Goal: Navigation & Orientation: Find specific page/section

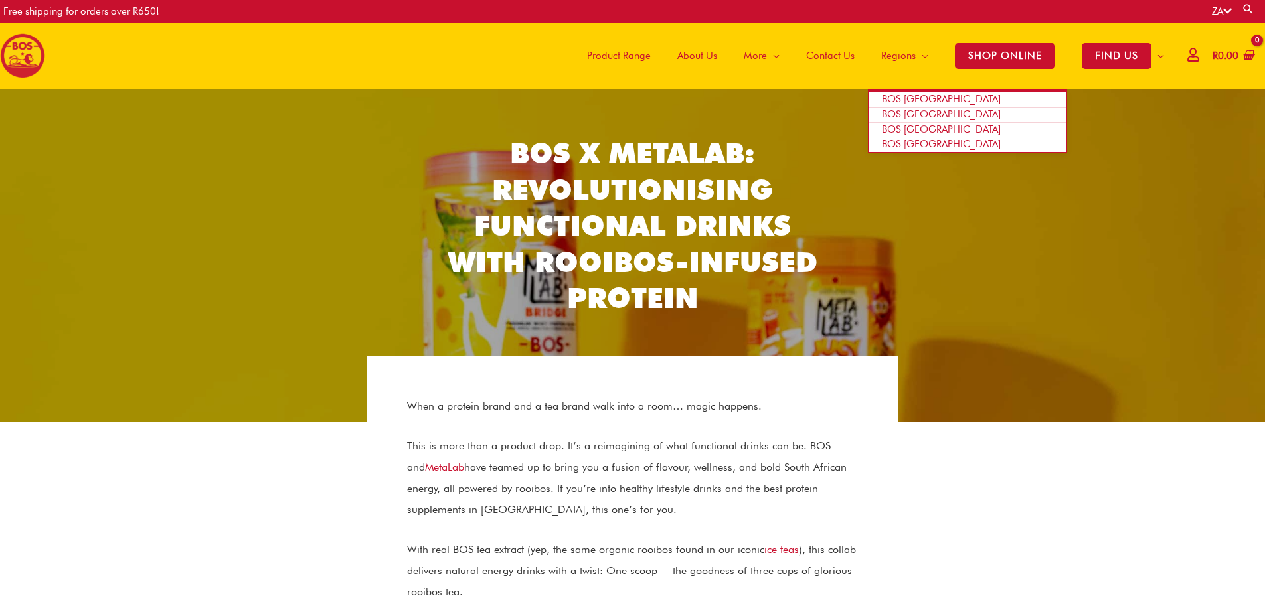
click at [921, 53] on span "Site Navigation" at bounding box center [922, 56] width 13 height 40
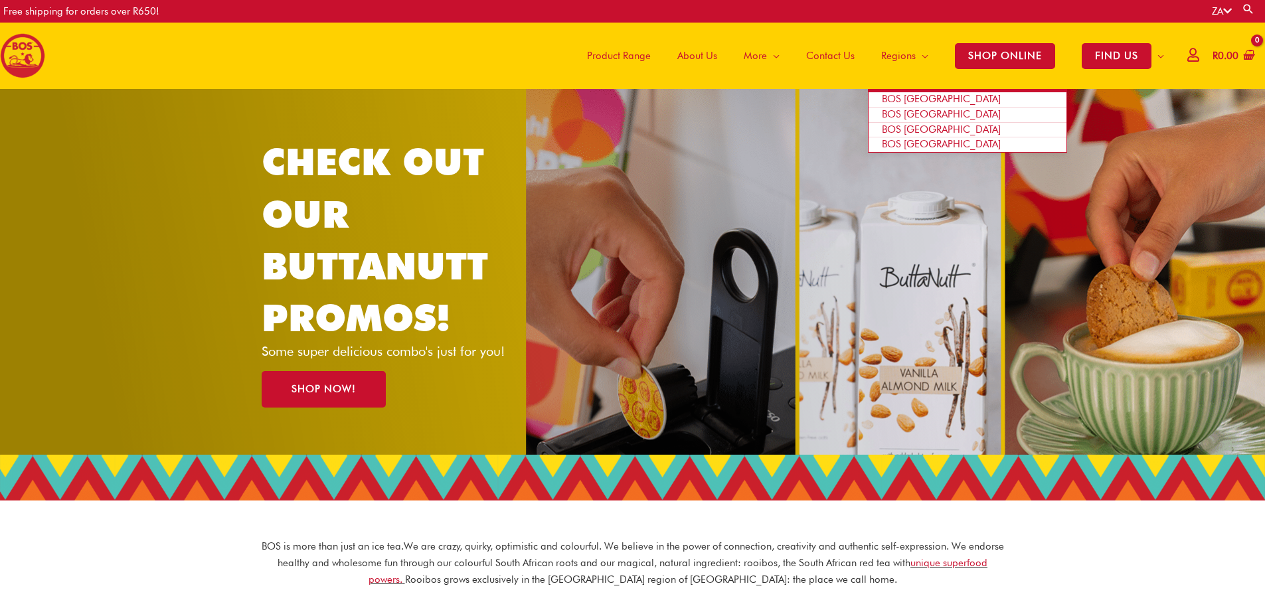
click at [911, 116] on span "BOS [GEOGRAPHIC_DATA]" at bounding box center [941, 114] width 119 height 12
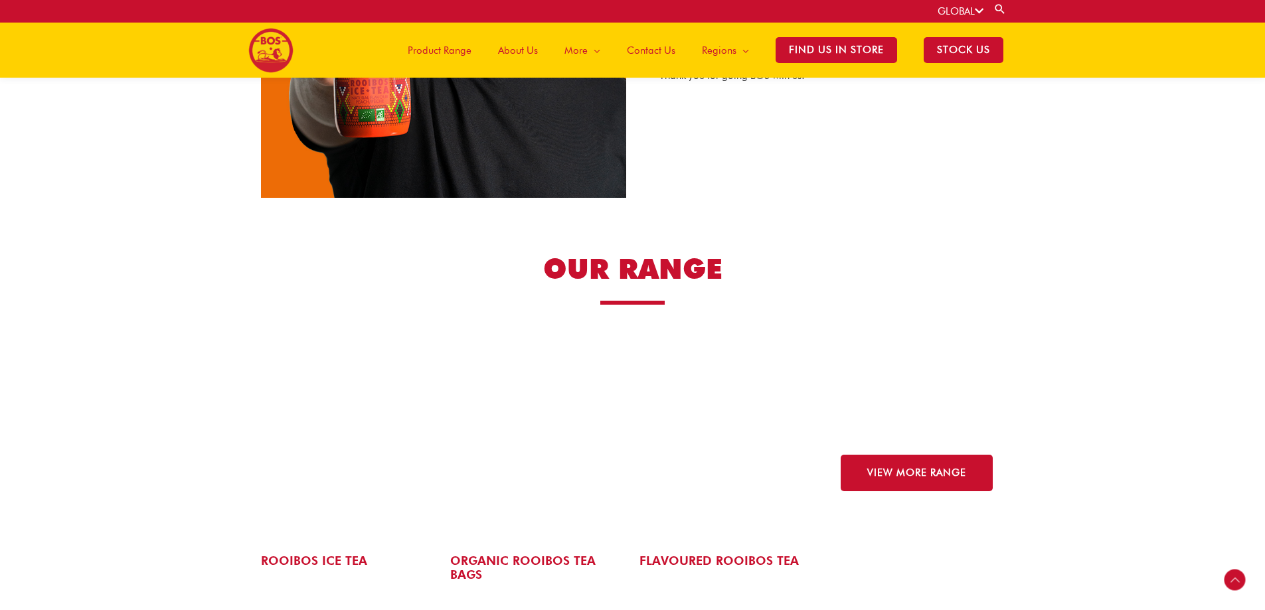
scroll to position [1450, 0]
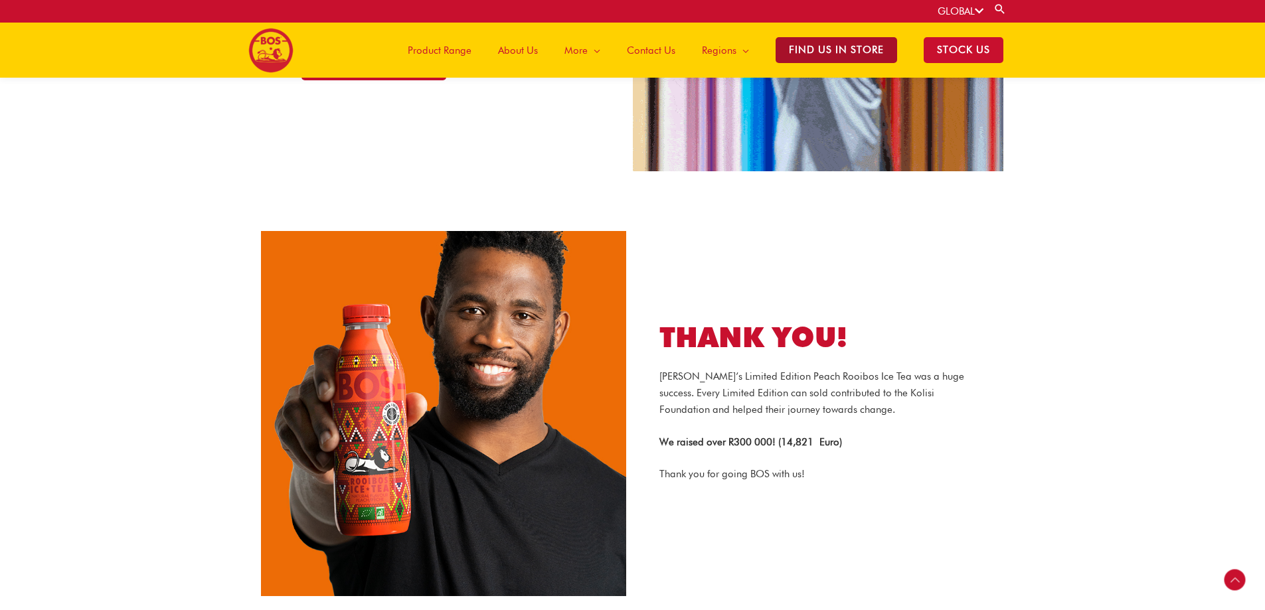
click at [859, 50] on span "Find Us in Store" at bounding box center [837, 50] width 122 height 26
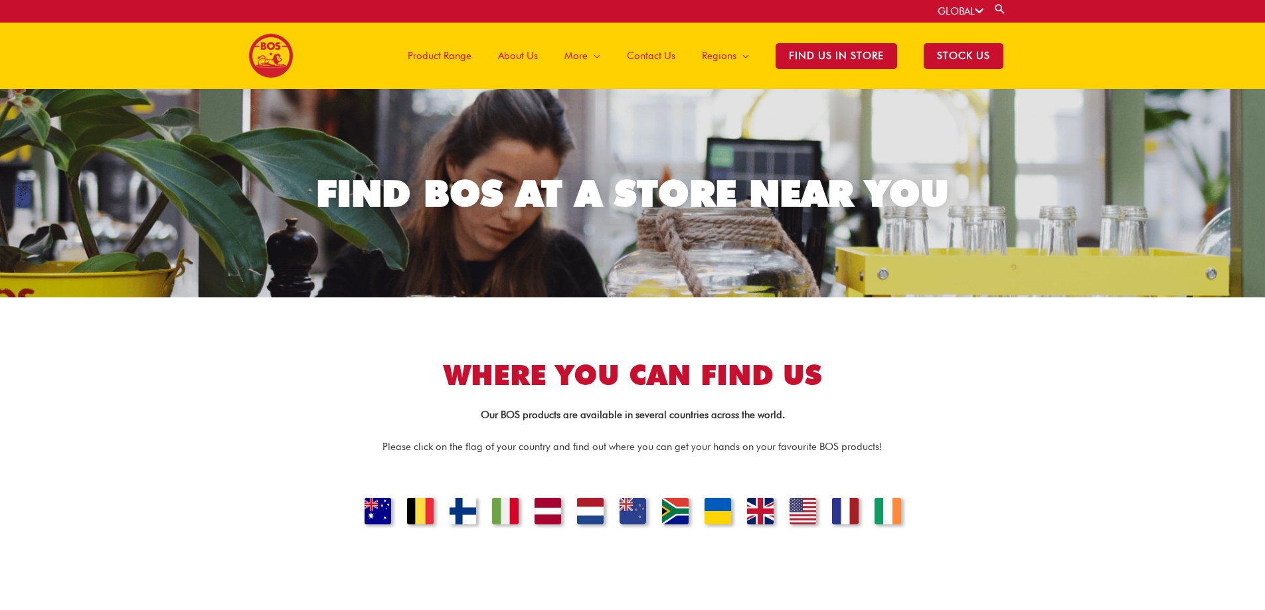
click at [658, 51] on span "Contact Us" at bounding box center [651, 56] width 48 height 40
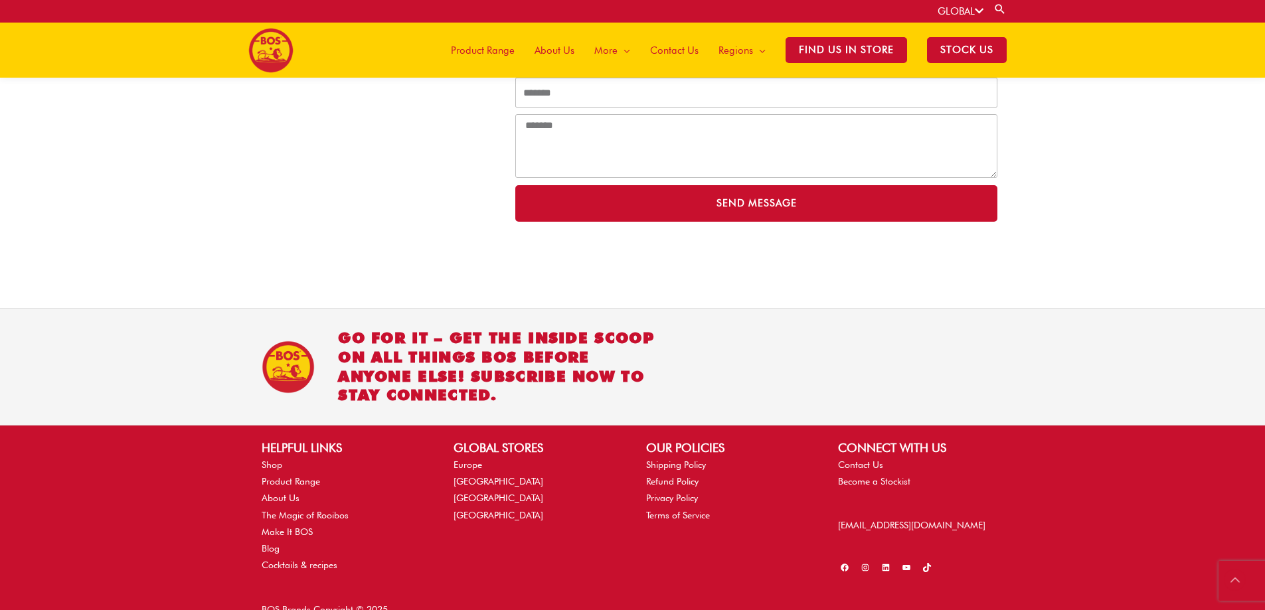
scroll to position [409, 0]
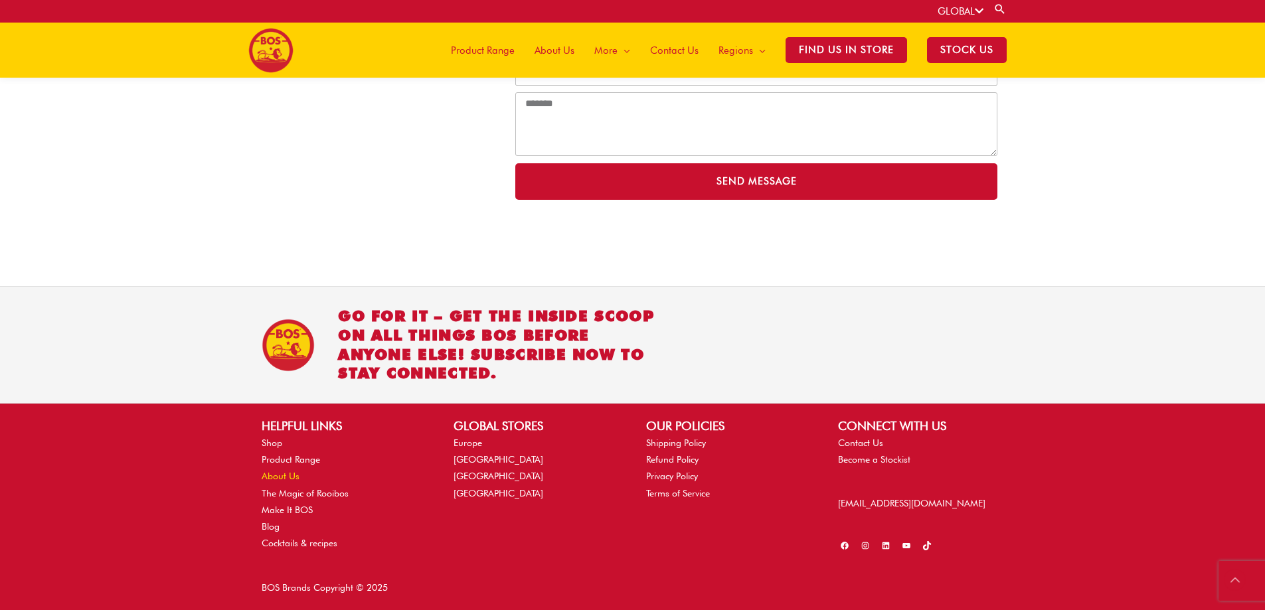
click at [284, 477] on link "About Us" at bounding box center [281, 476] width 38 height 11
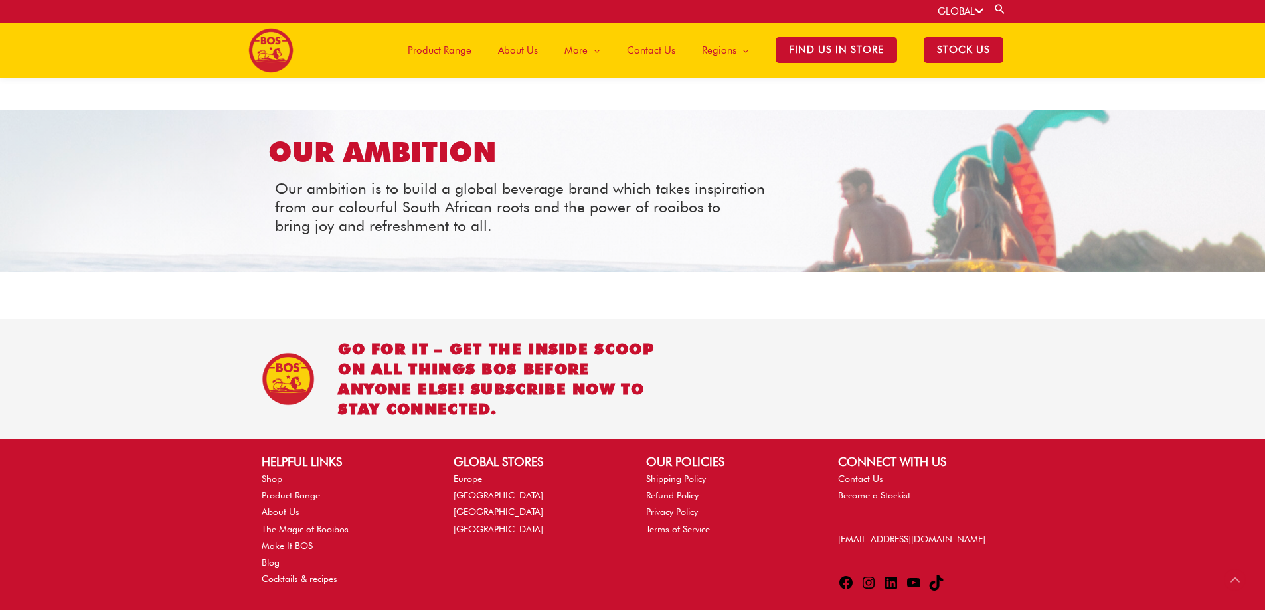
scroll to position [1543, 0]
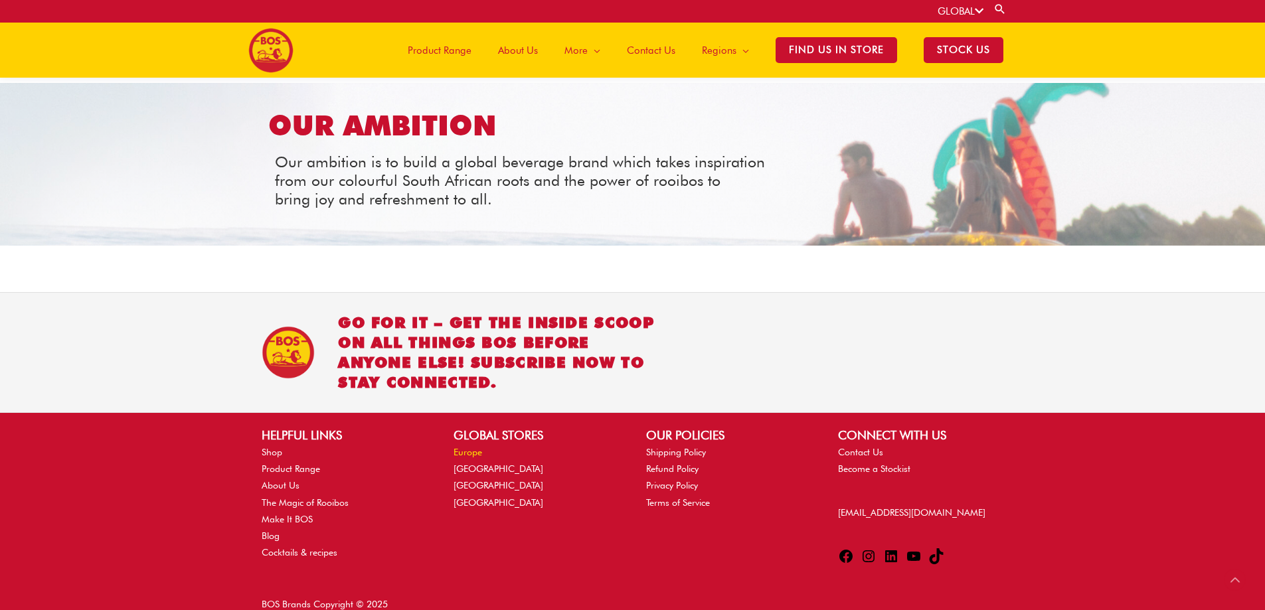
click at [468, 447] on link "Europe" at bounding box center [468, 452] width 29 height 11
